Goal: Information Seeking & Learning: Learn about a topic

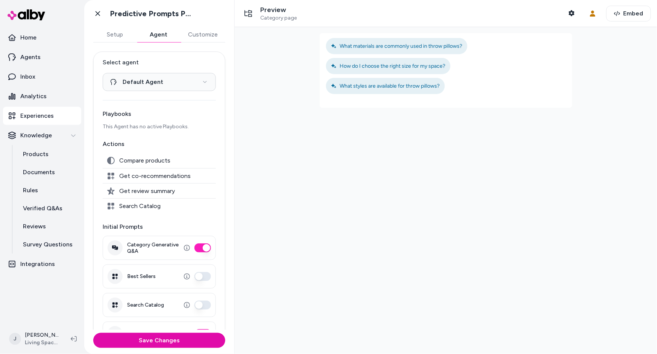
scroll to position [23, 0]
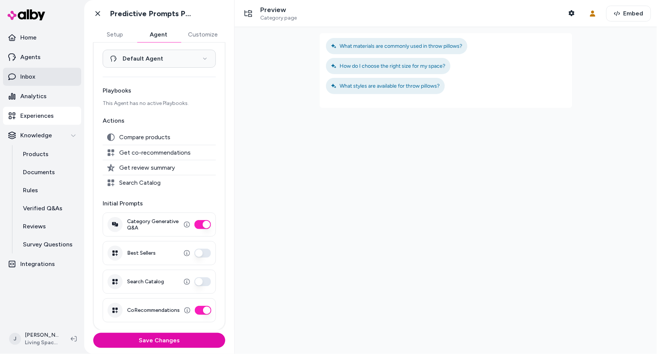
click at [41, 72] on link "Inbox" at bounding box center [42, 77] width 78 height 18
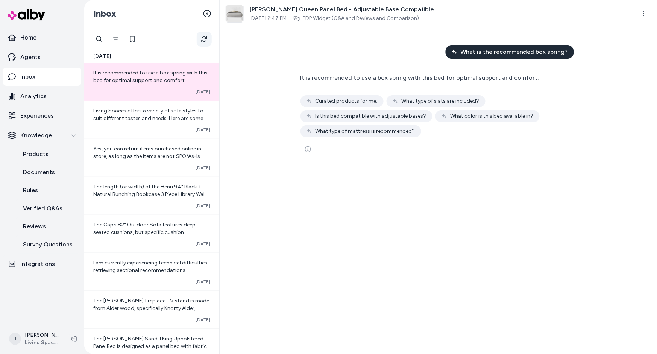
click at [200, 36] on button "Refresh" at bounding box center [204, 39] width 15 height 15
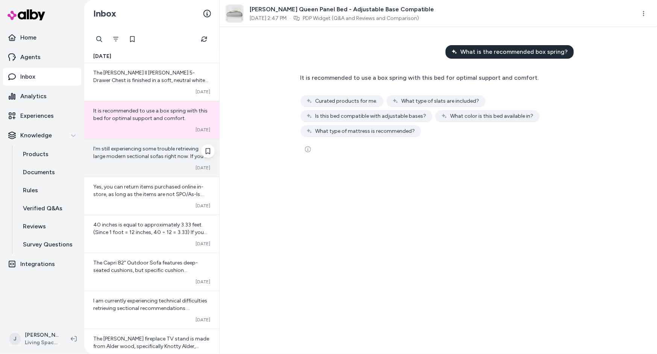
click at [161, 155] on span "I'm still experiencing some trouble retrieving large modern sectional sofas rig…" at bounding box center [150, 168] width 115 height 44
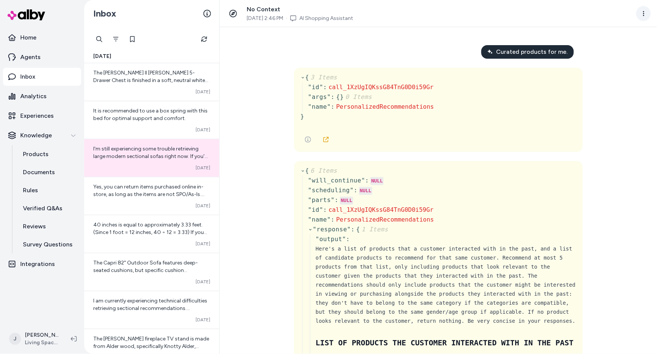
click at [645, 13] on html "Home Agents Inbox Analytics Experiences Knowledge Products Documents Rules Veri…" at bounding box center [328, 177] width 657 height 354
click at [158, 191] on html "Home Agents Inbox Analytics Experiences Knowledge Products Documents Rules Veri…" at bounding box center [328, 177] width 657 height 354
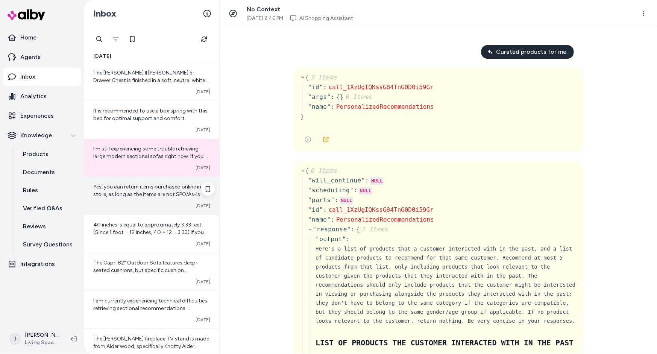
click at [150, 190] on span "Yes, you can return items purchased online in-store, as long as the items are n…" at bounding box center [151, 217] width 117 height 67
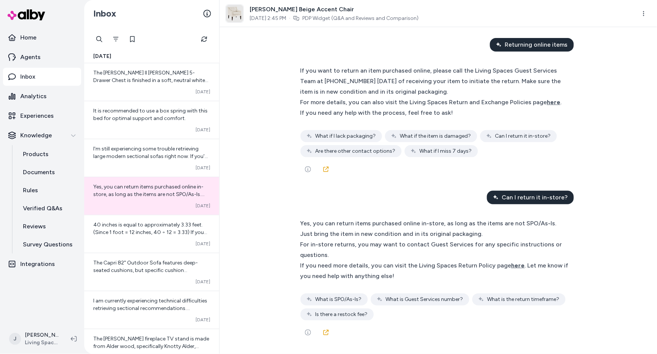
scroll to position [4222, 0]
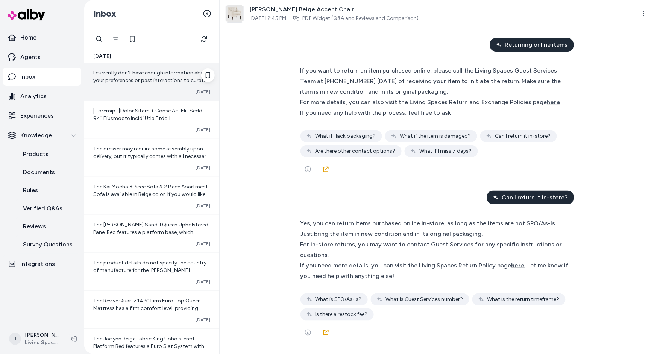
click at [138, 76] on div "I currently don't have enough information about your preferences or past intera…" at bounding box center [151, 76] width 117 height 15
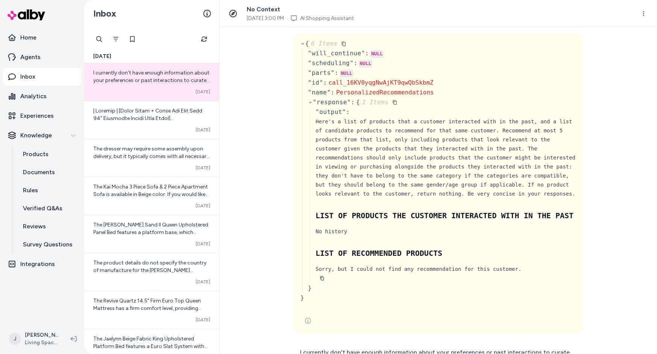
scroll to position [112, 0]
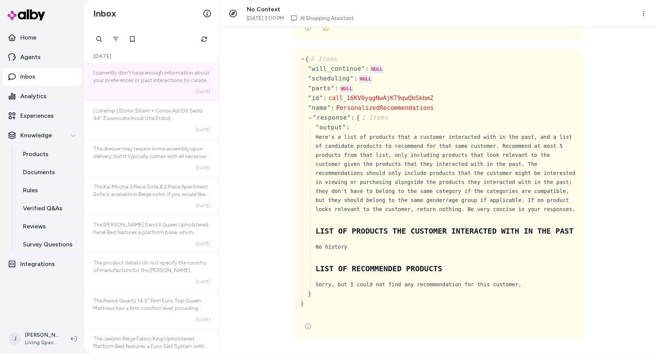
click at [265, 160] on div "Curated products for me. { 3 Items " id " : call_16KV0yqgNwAjKT9qwQbSkbmZ " arg…" at bounding box center [439, 190] width 438 height 327
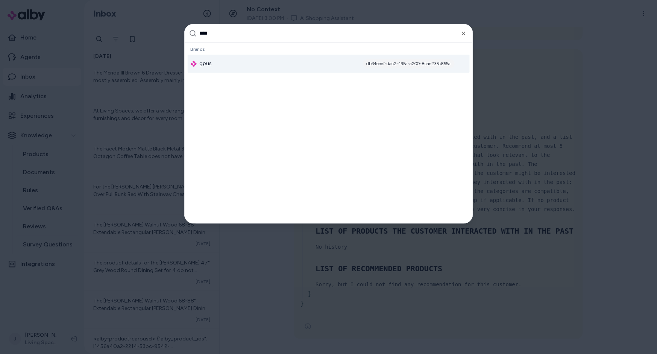
type input "****"
drag, startPoint x: 229, startPoint y: 65, endPoint x: 224, endPoint y: 67, distance: 4.9
click at [228, 65] on div "gpus db34eeef-dac2-495a-a200-8cae233c855a" at bounding box center [329, 64] width 282 height 18
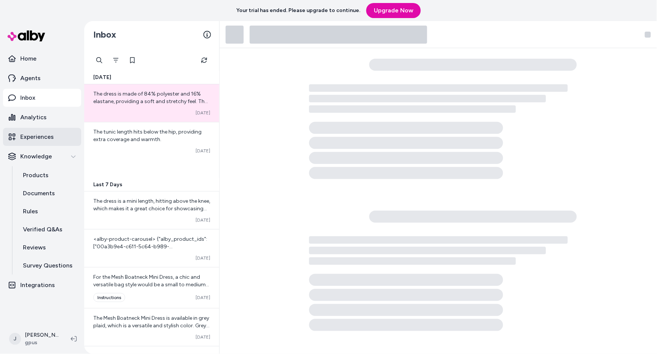
click at [56, 136] on link "Experiences" at bounding box center [42, 137] width 78 height 18
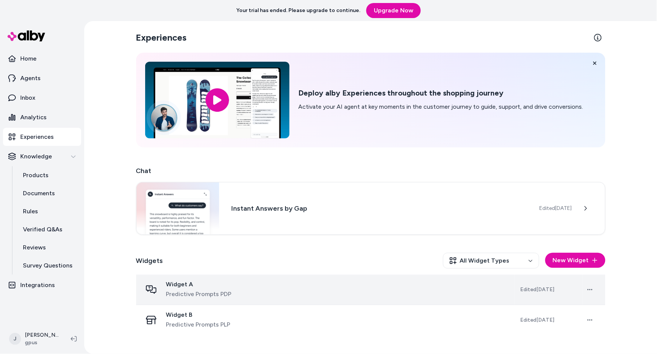
click at [293, 293] on div "Widget A Predictive Prompts PDP" at bounding box center [325, 290] width 366 height 18
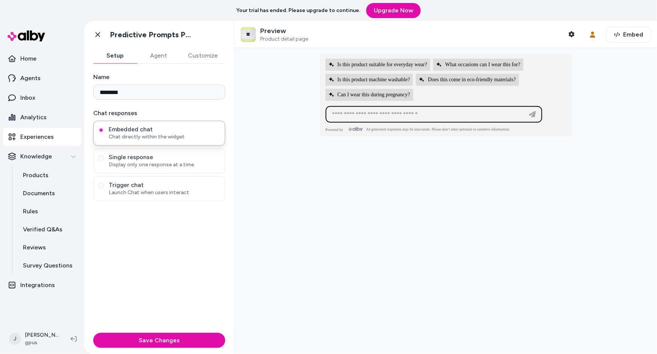
click at [211, 56] on button "Customize" at bounding box center [203, 55] width 45 height 15
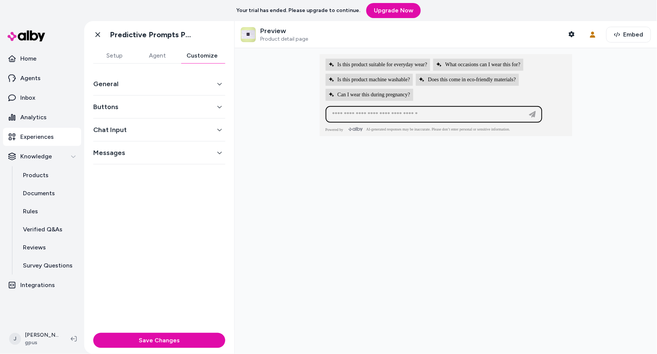
click at [115, 49] on button "Setup" at bounding box center [114, 55] width 43 height 15
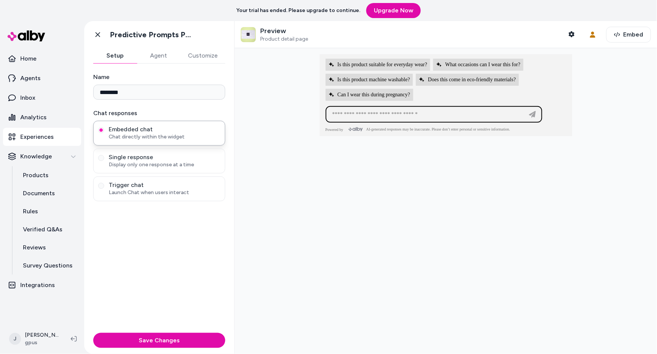
click at [194, 53] on button "Customize" at bounding box center [203, 55] width 45 height 15
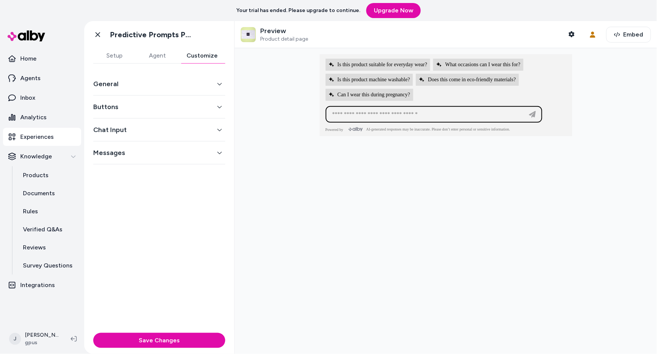
click at [135, 107] on button "Buttons" at bounding box center [159, 107] width 132 height 11
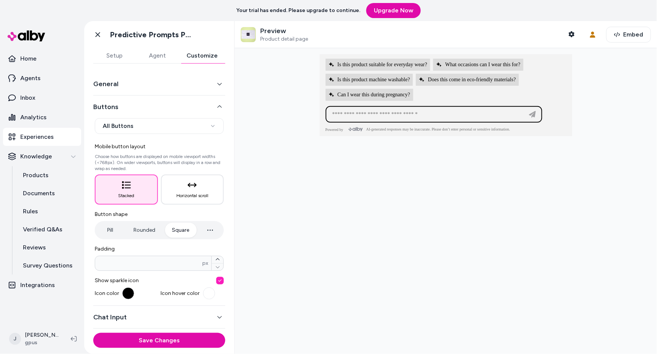
scroll to position [22, 0]
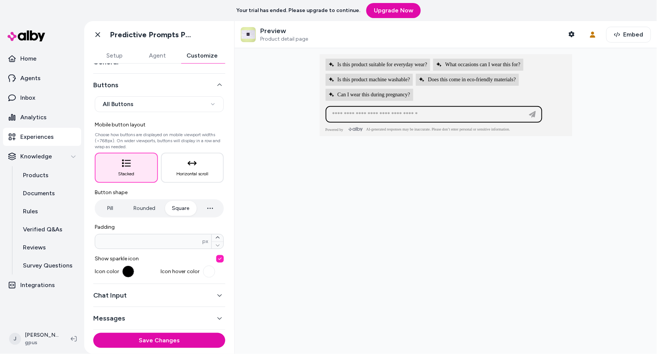
click at [141, 210] on button "Rounded" at bounding box center [144, 208] width 37 height 15
click at [104, 207] on button "Pill" at bounding box center [110, 208] width 28 height 15
click at [127, 207] on button "Rounded" at bounding box center [144, 208] width 37 height 15
click at [153, 339] on button "Save Changes" at bounding box center [159, 340] width 132 height 15
click at [182, 212] on button "Square" at bounding box center [180, 208] width 32 height 15
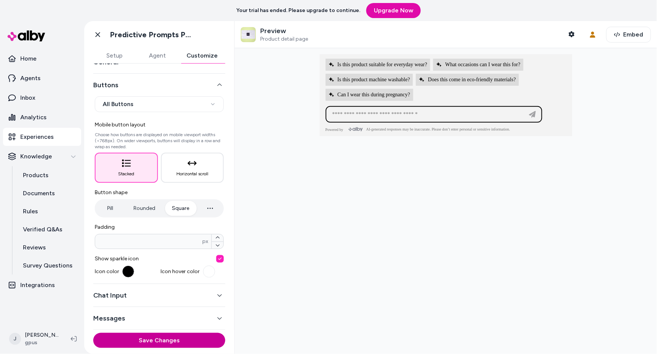
click at [172, 343] on button "Save Changes" at bounding box center [159, 340] width 132 height 15
click at [254, 139] on div at bounding box center [446, 201] width 422 height 306
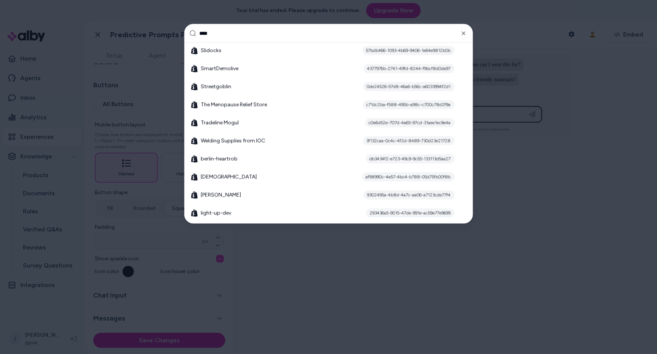
scroll to position [0, 0]
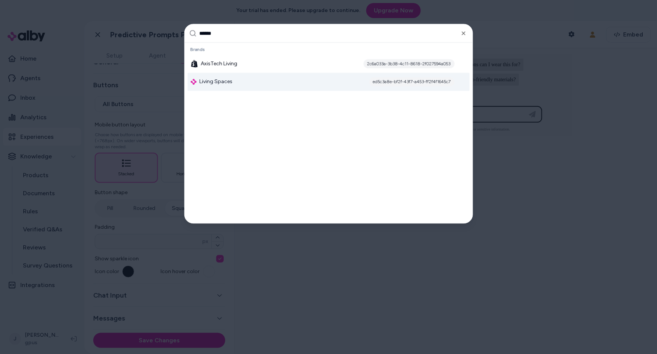
type input "******"
click at [260, 82] on div "Living Spaces ed5c3a8e-bf2f-43f7-a453-ff2f4f1645c7" at bounding box center [329, 82] width 282 height 18
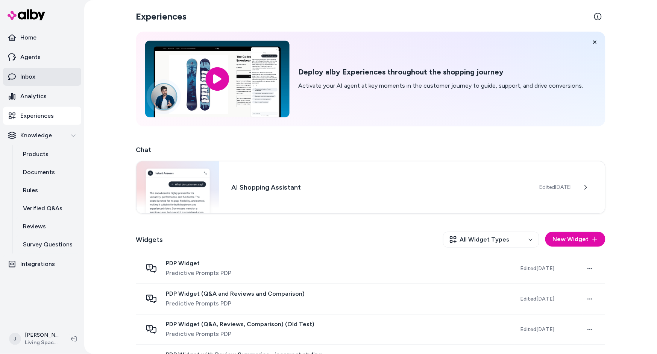
click at [41, 76] on link "Inbox" at bounding box center [42, 77] width 78 height 18
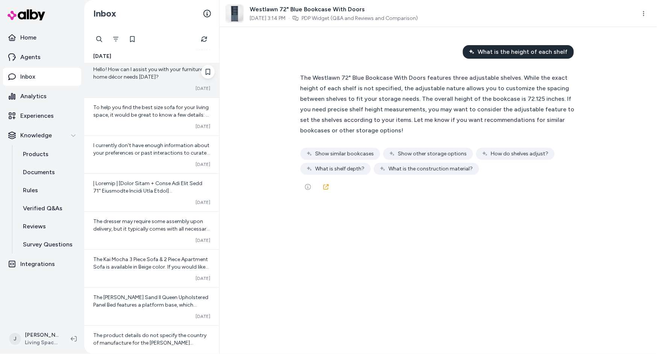
scroll to position [574, 0]
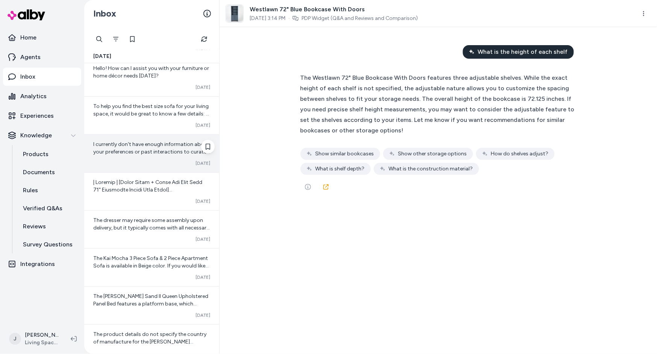
click at [137, 156] on div "I currently don't have enough information about your preferences or past intera…" at bounding box center [151, 154] width 135 height 38
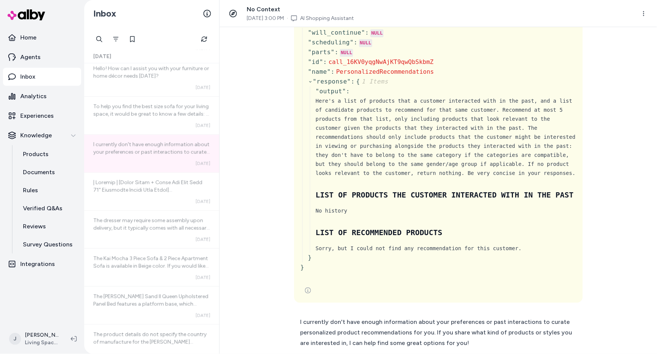
scroll to position [612, 0]
click at [202, 38] on icon "Refresh" at bounding box center [205, 39] width 8 height 8
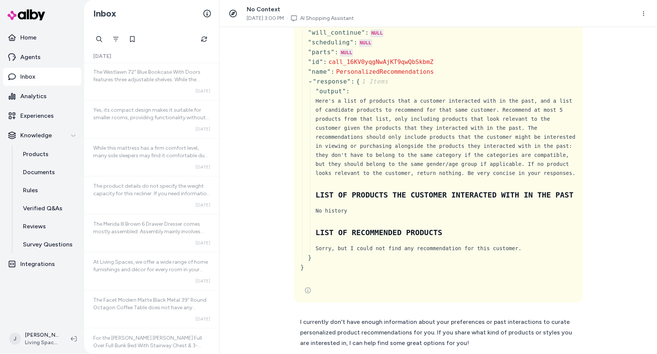
scroll to position [0, 0]
click at [201, 36] on button "Refresh" at bounding box center [204, 39] width 15 height 15
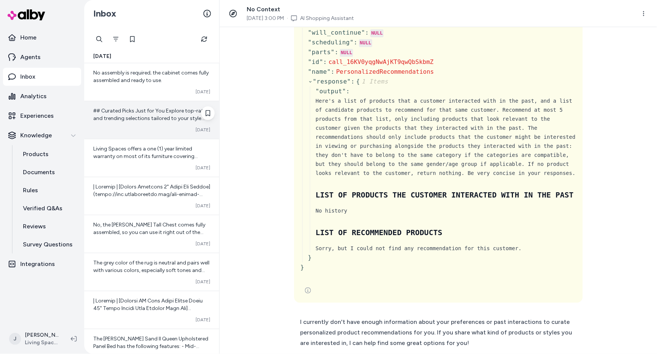
click at [147, 124] on div "## Curated Picks Just for You Explore top-rated and trending selections tailore…" at bounding box center [151, 120] width 135 height 38
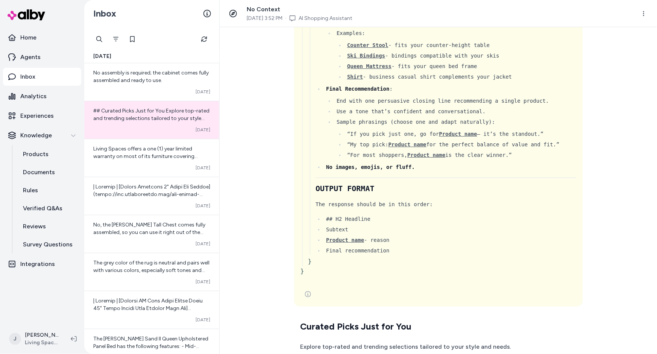
scroll to position [2850, 0]
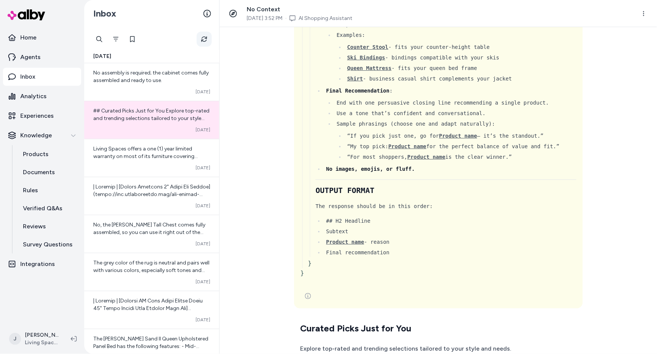
click at [203, 39] on icon "Refresh" at bounding box center [204, 39] width 8 height 8
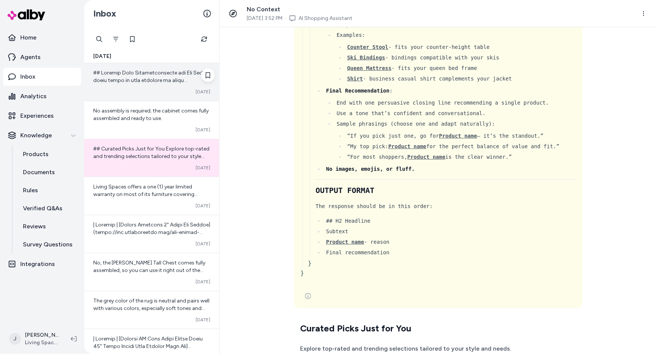
click at [162, 85] on div "Converted Oct 08" at bounding box center [151, 82] width 135 height 38
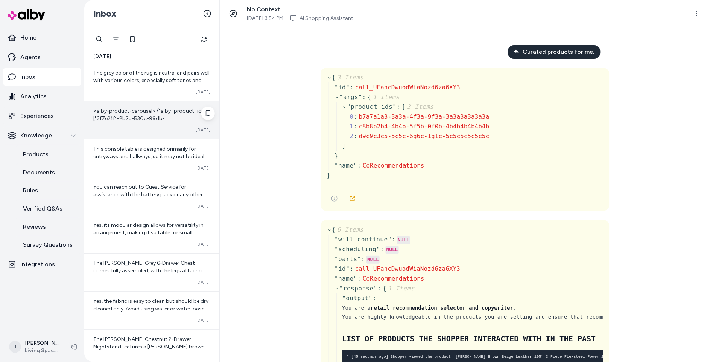
click at [152, 124] on div "<alby-product-carousel> {"alby_product_ids":["3f7e21f1-2b2a-530c-99db-18d75e531…" at bounding box center [151, 120] width 135 height 38
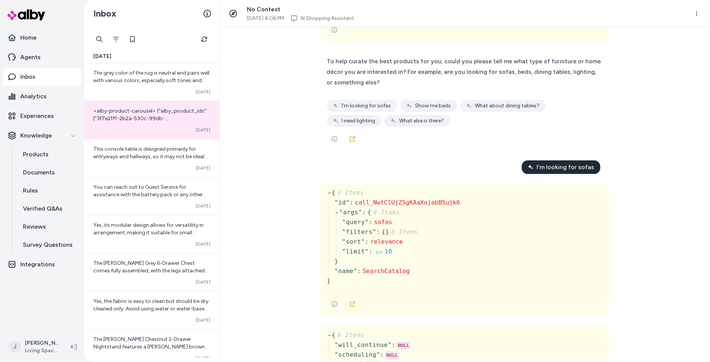
scroll to position [87, 0]
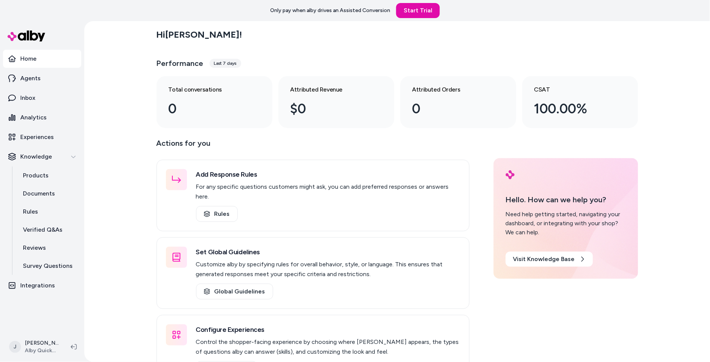
click at [135, 80] on div "Hi [PERSON_NAME] ! Performance Last 7 days Total conversations 0 Attributed Rev…" at bounding box center [397, 191] width 626 height 340
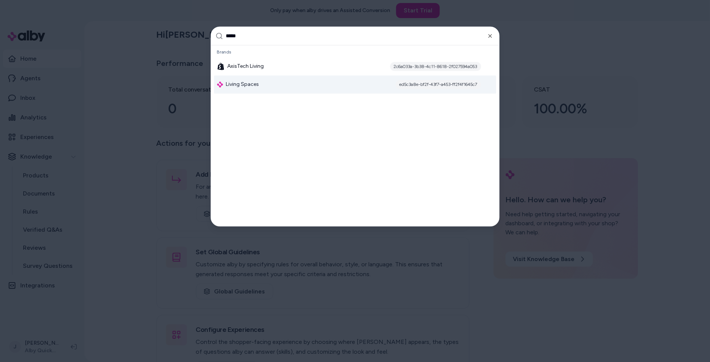
type input "*****"
click at [249, 83] on span "Living Spaces" at bounding box center [242, 85] width 33 height 8
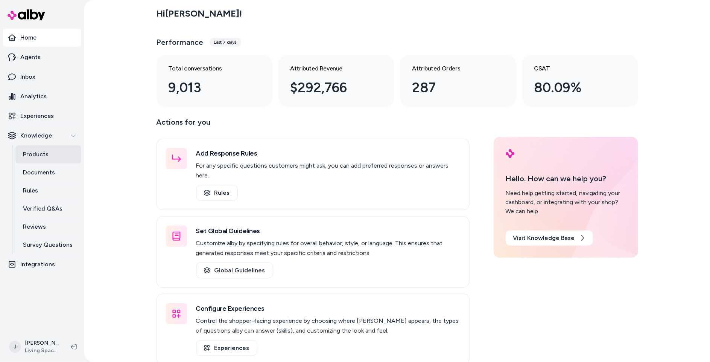
click at [44, 150] on p "Products" at bounding box center [36, 154] width 26 height 9
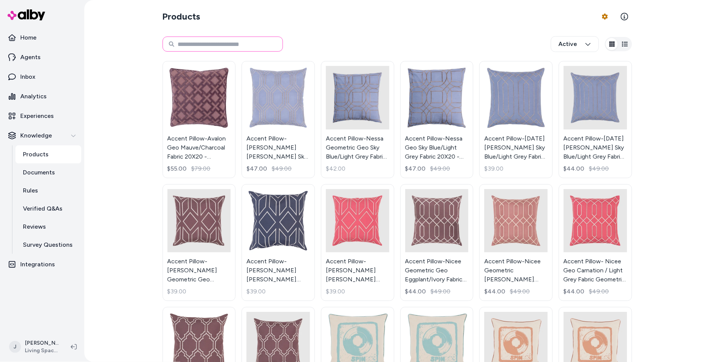
click at [218, 44] on input at bounding box center [223, 43] width 120 height 15
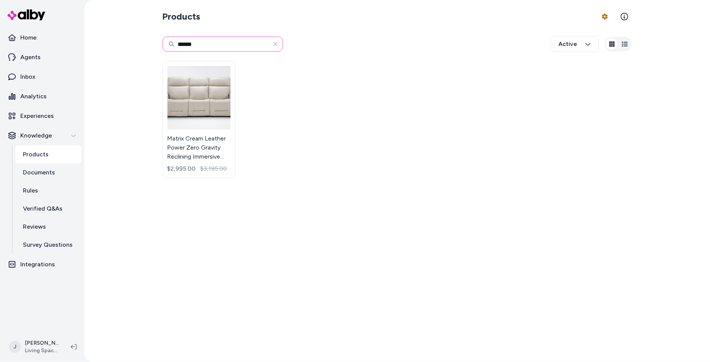
type input "******"
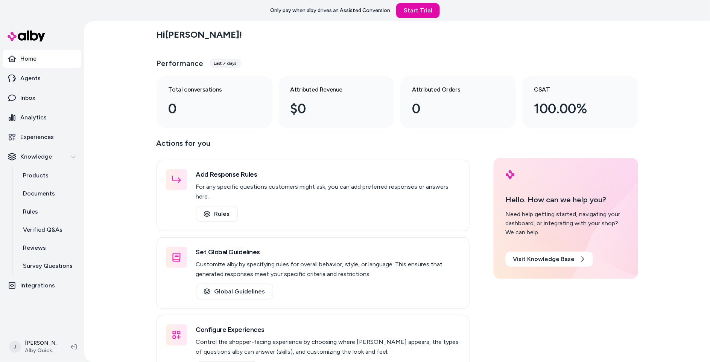
click at [228, 47] on div "Hi [PERSON_NAME] ! Performance Last 7 days Total conversations 0 Attributed Rev…" at bounding box center [397, 76] width 482 height 104
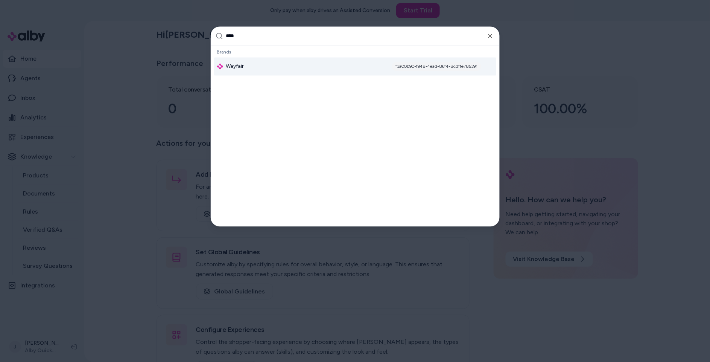
type input "****"
click at [292, 65] on div "Wayfair f3a00b90-f948-4ead-86f4-8cdffe78539f" at bounding box center [355, 67] width 282 height 18
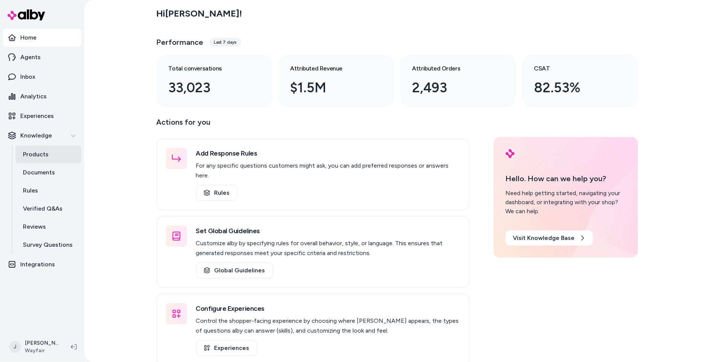
click at [35, 154] on p "Products" at bounding box center [36, 154] width 26 height 9
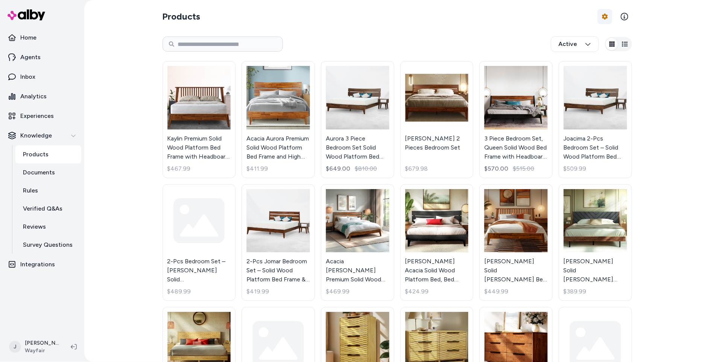
click at [607, 15] on html "Home Agents Inbox Analytics Experiences Knowledge Products Documents Rules Veri…" at bounding box center [355, 181] width 710 height 362
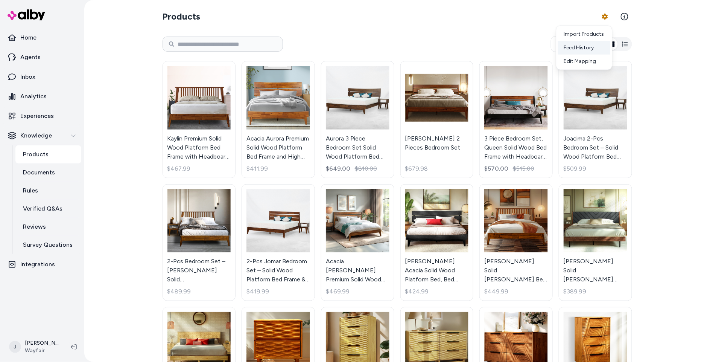
click at [579, 46] on div "Feed History" at bounding box center [584, 48] width 53 height 14
